Goal: Task Accomplishment & Management: Manage account settings

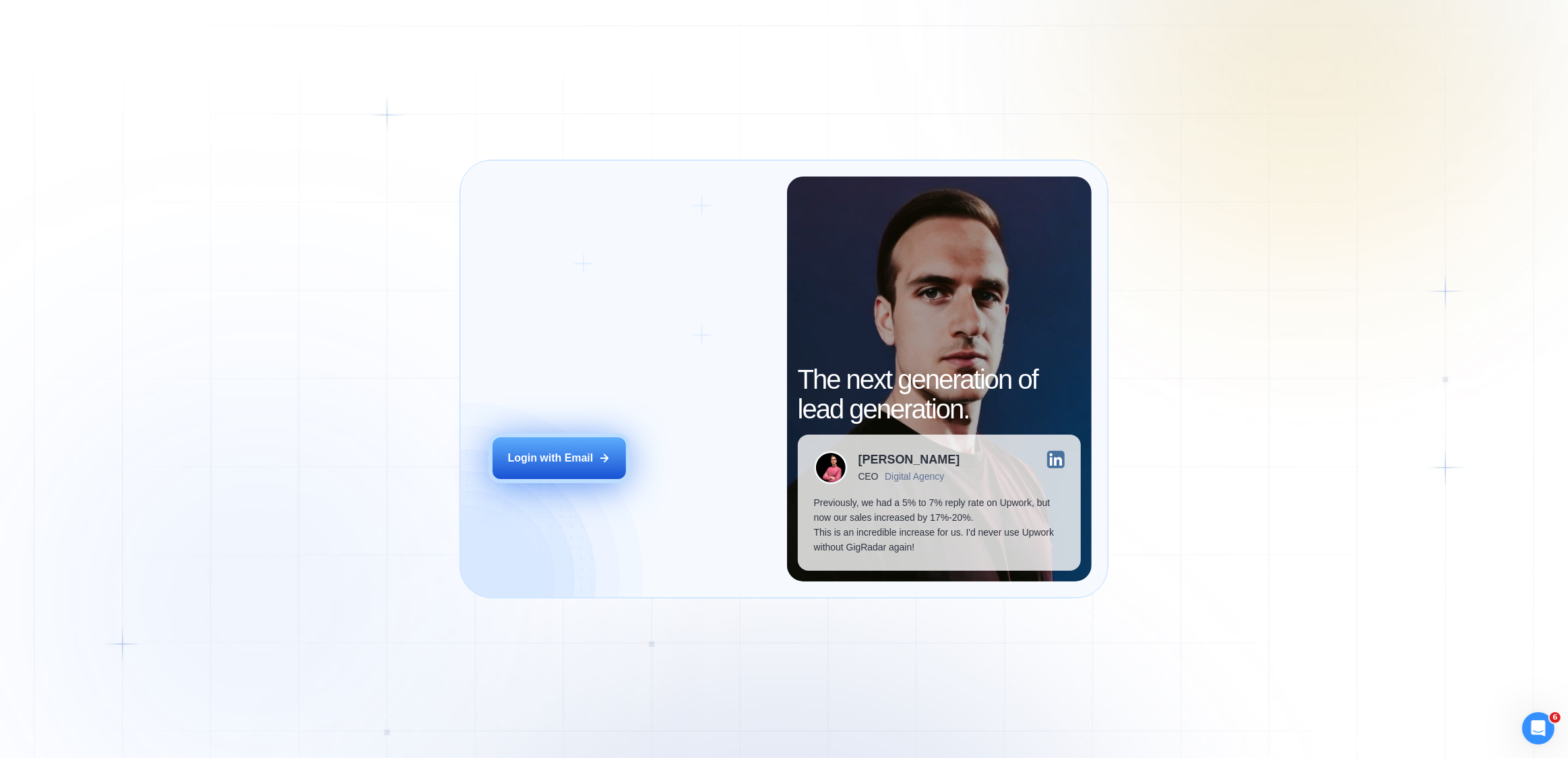
click at [595, 447] on button "Login with Email" at bounding box center [559, 458] width 133 height 42
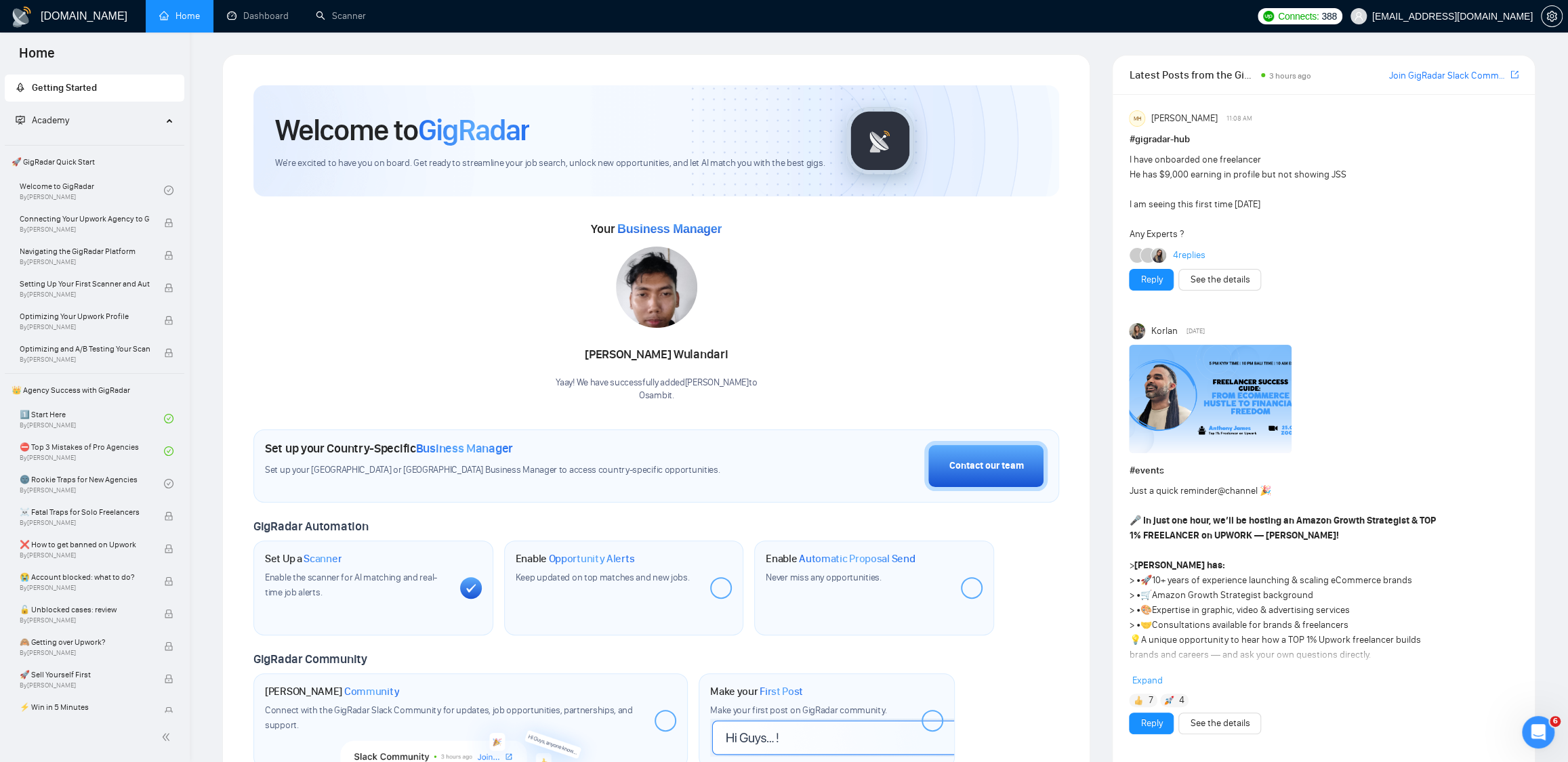
click at [913, 276] on div "Your Business Manager Verina Wulandari Yaay! We have successfully added Verina …" at bounding box center [656, 310] width 806 height 184
